Goal: Task Accomplishment & Management: Complete application form

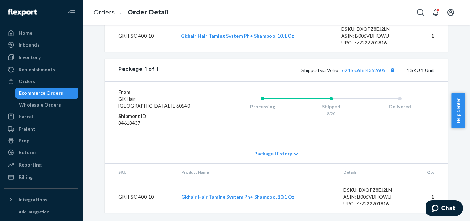
scroll to position [263, 0]
click at [31, 55] on div "Inventory" at bounding box center [30, 57] width 22 height 7
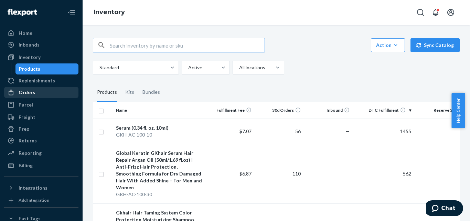
click at [31, 93] on div "Orders" at bounding box center [27, 92] width 17 height 7
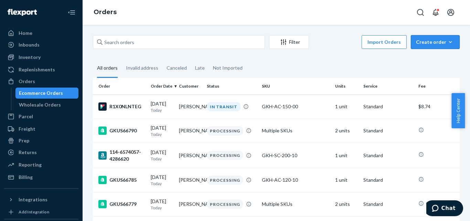
click at [422, 39] on div "Create order" at bounding box center [435, 42] width 39 height 7
click at [421, 57] on span "Ecommerce order" at bounding box center [439, 58] width 43 height 5
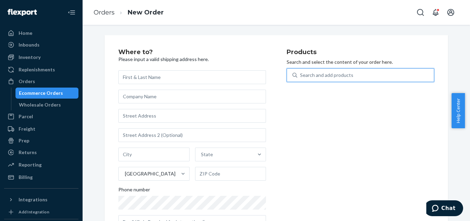
click at [319, 74] on div "Search and add products" at bounding box center [326, 75] width 53 height 7
click at [301, 74] on input "0 results available. Use Up and Down to choose options, press Enter to select t…" at bounding box center [300, 75] width 1 height 7
paste input "GKH-SC-400-10"
type input "GKH-SC-400-10"
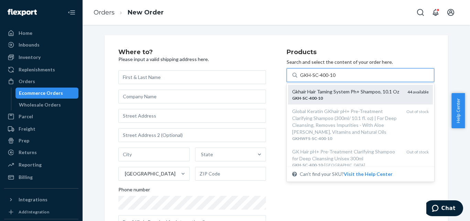
click at [323, 95] on div "Gkhair Hair Taming System Ph+ Shampoo, 10.1 Oz" at bounding box center [347, 91] width 110 height 7
click at [323, 78] on input "GKH-SC-400-10" at bounding box center [318, 75] width 36 height 7
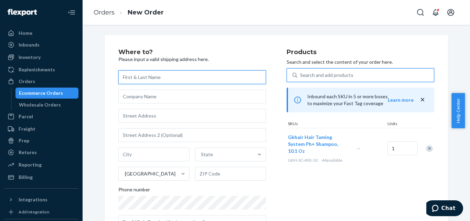
click at [156, 81] on input "text" at bounding box center [192, 77] width 148 height 14
paste input "[PERSON_NAME]"
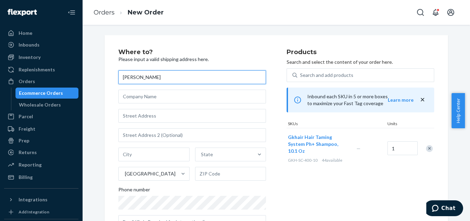
type input "[PERSON_NAME]"
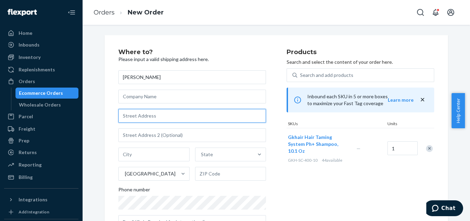
click at [181, 114] on input "text" at bounding box center [192, 116] width 148 height 14
paste input "[STREET_ADDRESS][US_STATE]"
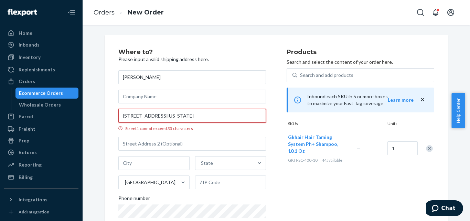
scroll to position [0, 36]
type input "[STREET_ADDRESS][US_STATE]"
type input "10 307"
type input "[PERSON_NAME]"
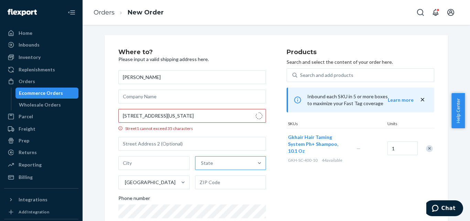
type input "80241"
type input "[STREET_ADDRESS][US_STATE]"
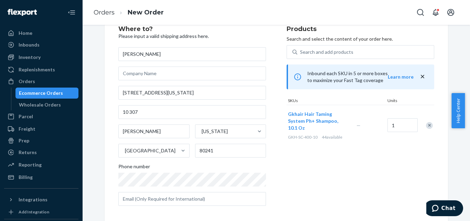
scroll to position [34, 0]
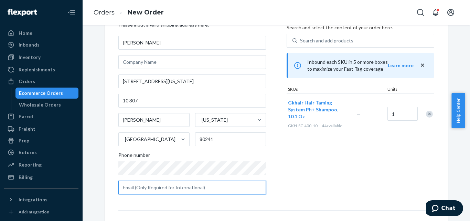
click at [161, 189] on input "text" at bounding box center [192, 187] width 148 height 14
paste input "[EMAIL_ADDRESS][DOMAIN_NAME]"
type input "[EMAIL_ADDRESS][DOMAIN_NAME]"
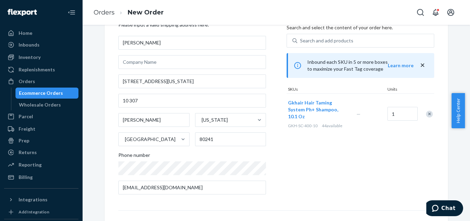
click at [352, 183] on div "Products Search and select the content of your order here. Search and add produ…" at bounding box center [361, 106] width 148 height 185
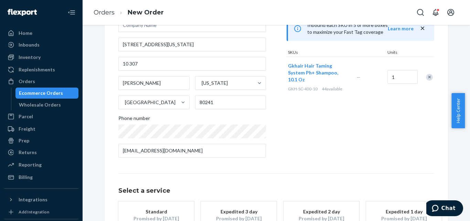
scroll to position [127, 0]
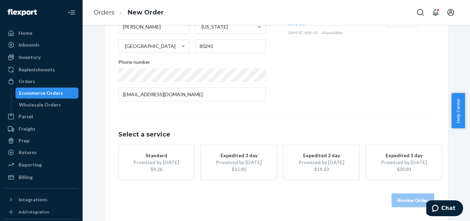
click at [161, 164] on div "Promised by [DATE]" at bounding box center [156, 162] width 55 height 7
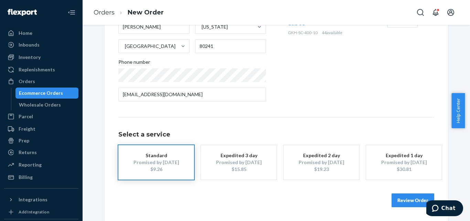
click at [408, 199] on button "Review Order" at bounding box center [413, 200] width 43 height 14
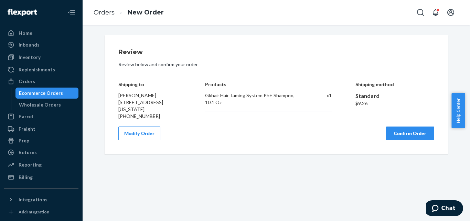
scroll to position [0, 0]
click at [411, 140] on button "Confirm Order" at bounding box center [410, 133] width 48 height 14
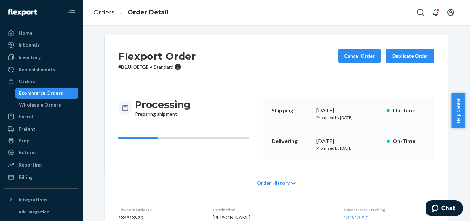
click at [136, 70] on p "# B1JJIQEFGE • Standard" at bounding box center [157, 66] width 78 height 7
copy p "B1JJIQEFGE"
drag, startPoint x: 470, startPoint y: 101, endPoint x: 468, endPoint y: 132, distance: 31.3
click at [465, 132] on body "Home Inbounds Shipping Plans Problems Inventory Products Replenishments Orders …" at bounding box center [235, 110] width 470 height 221
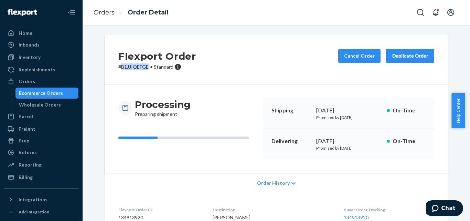
click at [457, 148] on div "Flexport Order # B1JJIQEFGE • Standard Cancel Order Duplicate Order Processing …" at bounding box center [276, 172] width 377 height 274
click at [103, 11] on link "Orders" at bounding box center [104, 13] width 21 height 8
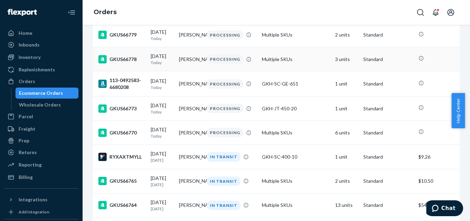
scroll to position [172, 0]
